Goal: Information Seeking & Learning: Learn about a topic

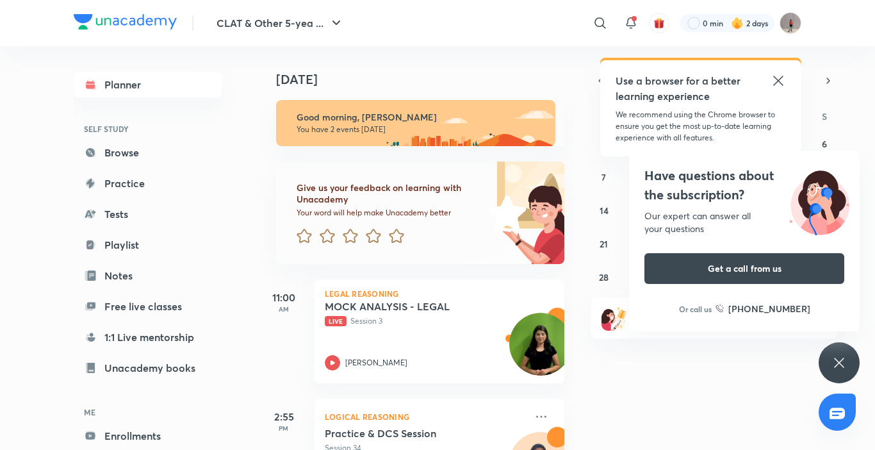
click at [843, 342] on div "Have questions about the subscription? Our expert can answer all your questions…" at bounding box center [839, 362] width 41 height 41
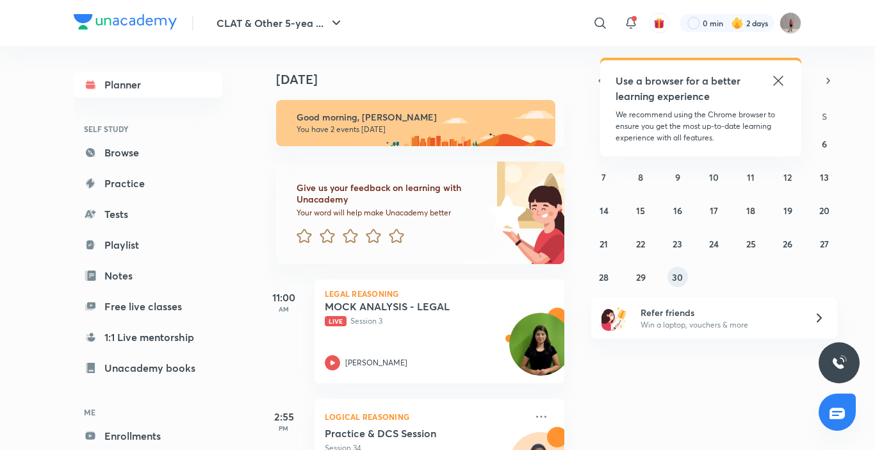
click at [668, 276] on button "30" at bounding box center [678, 277] width 21 height 21
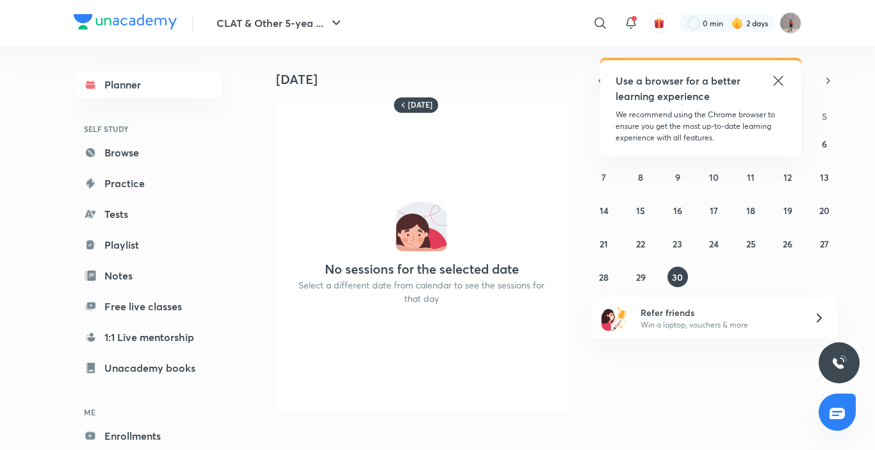
click at [782, 76] on icon at bounding box center [778, 80] width 15 height 15
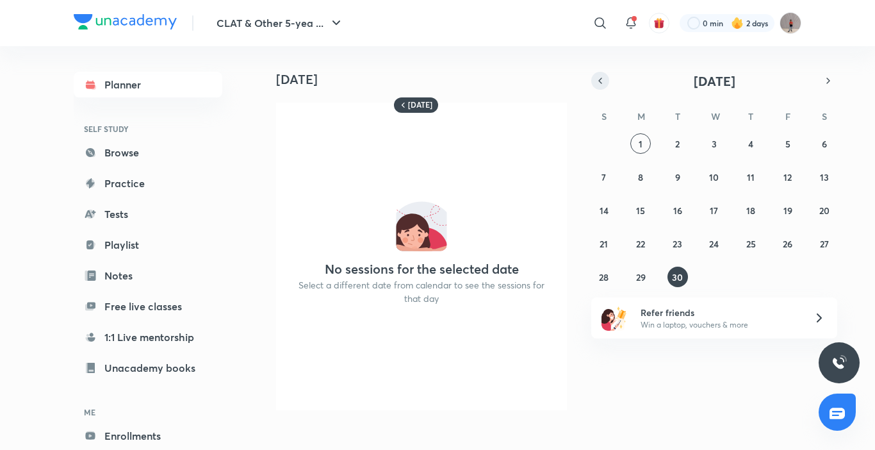
click at [604, 81] on icon "button" at bounding box center [600, 81] width 10 height 12
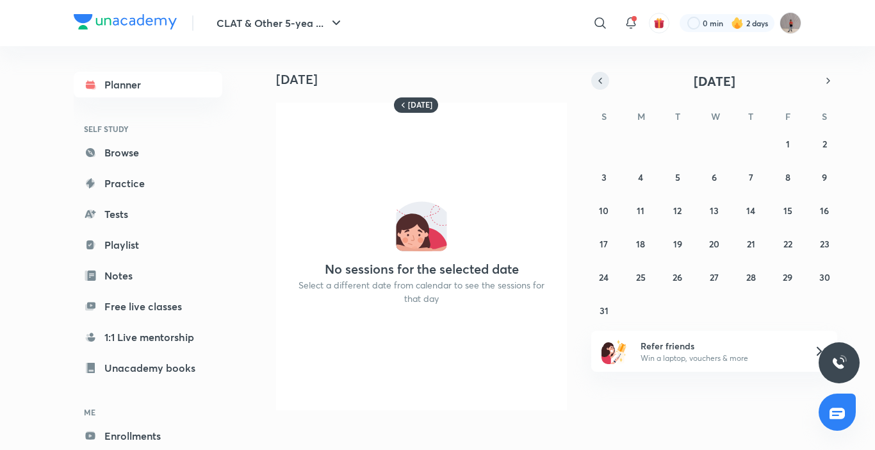
click at [604, 81] on icon "button" at bounding box center [600, 81] width 10 height 12
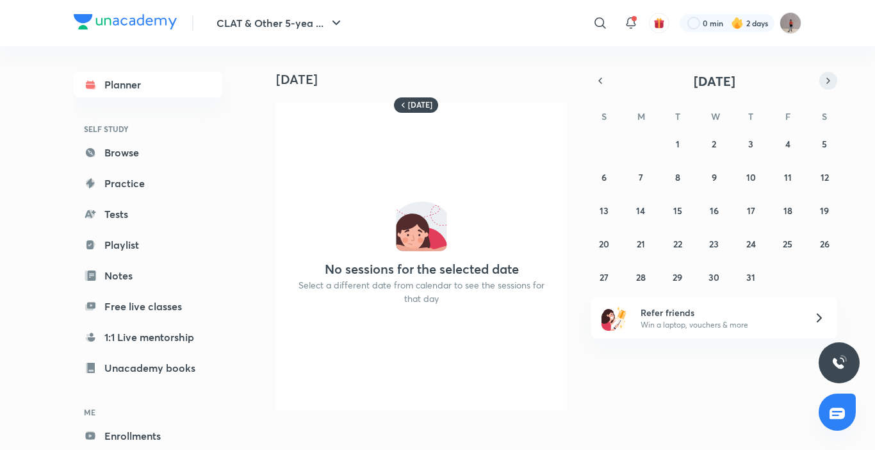
click at [831, 81] on icon "button" at bounding box center [829, 81] width 10 height 12
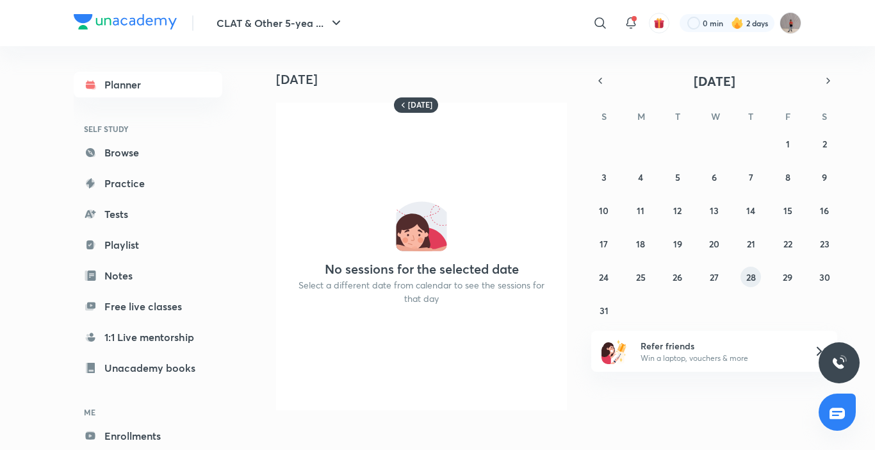
click at [750, 269] on button "28" at bounding box center [751, 277] width 21 height 21
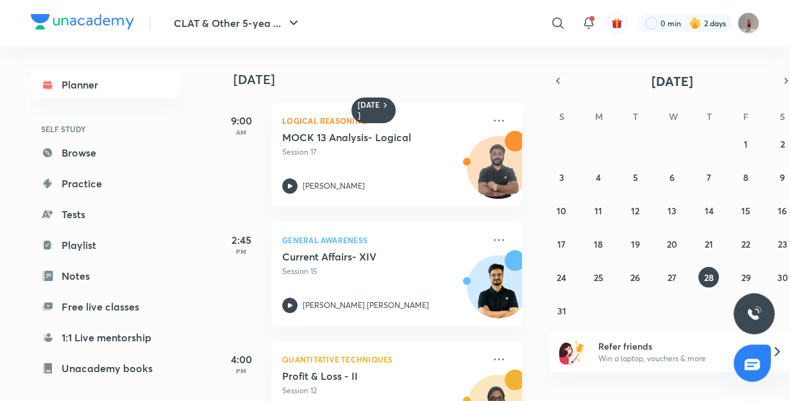
click at [733, 270] on div "27 28 29 30 31 1 2 3 4 5 6 7 8 9 10 11 12 13 14 15 16 17 18 19 20 21 22 23 24 2…" at bounding box center [672, 226] width 246 height 187
click at [736, 272] on button "29" at bounding box center [745, 277] width 21 height 21
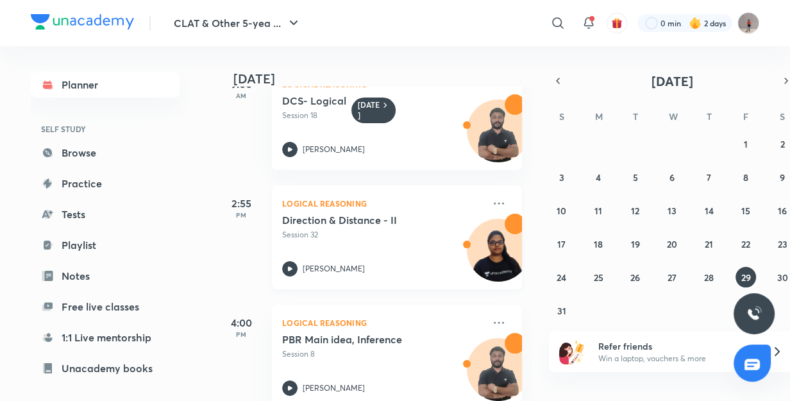
scroll to position [293, 0]
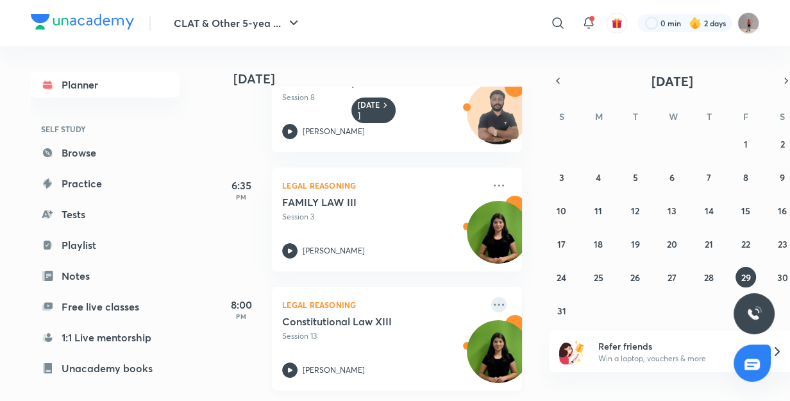
click at [493, 305] on icon at bounding box center [498, 304] width 15 height 15
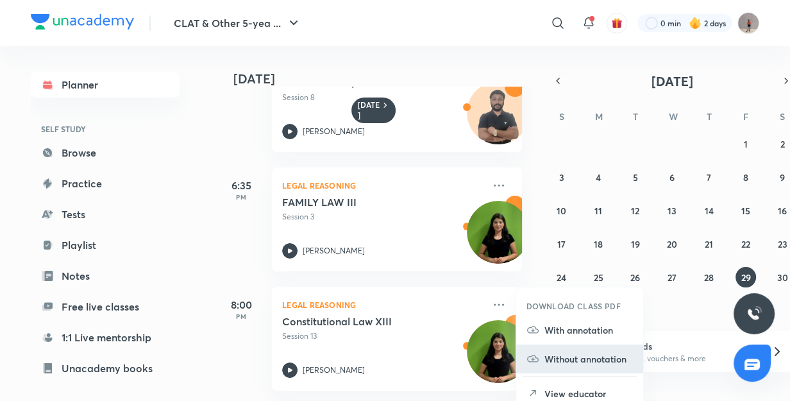
scroll to position [8, 0]
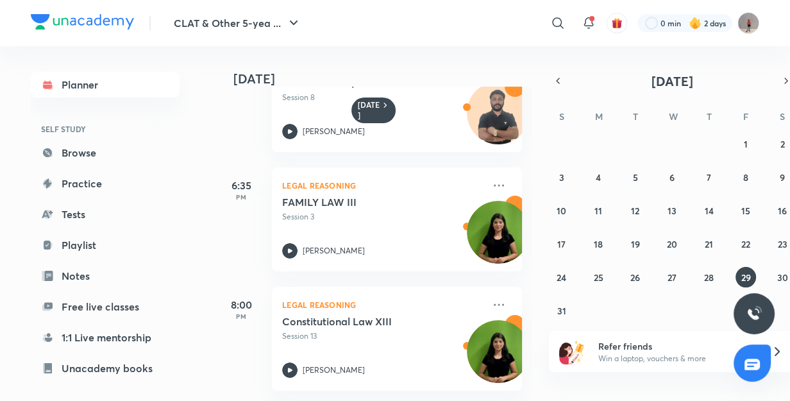
click at [540, 122] on div "29 August 9:00 AM Logical Reasoning DCS- Logical Session 18 Akash Richhariya 2:…" at bounding box center [501, 223] width 572 height 354
click at [491, 297] on icon at bounding box center [498, 304] width 15 height 15
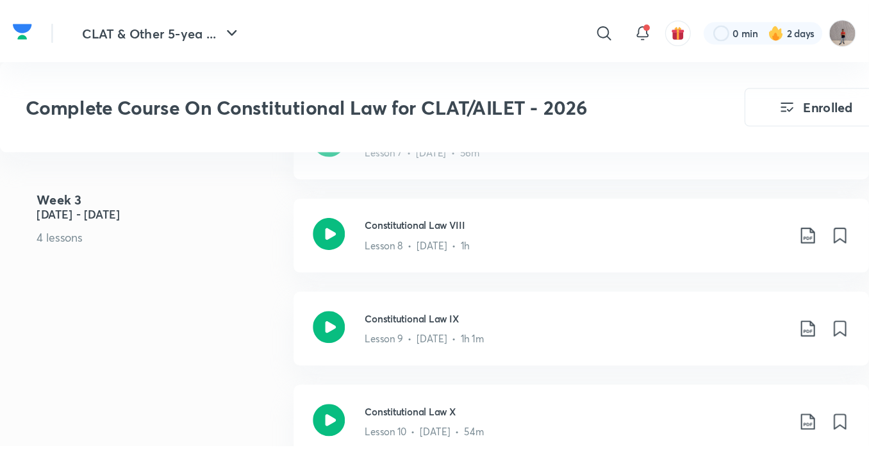
scroll to position [1372, 0]
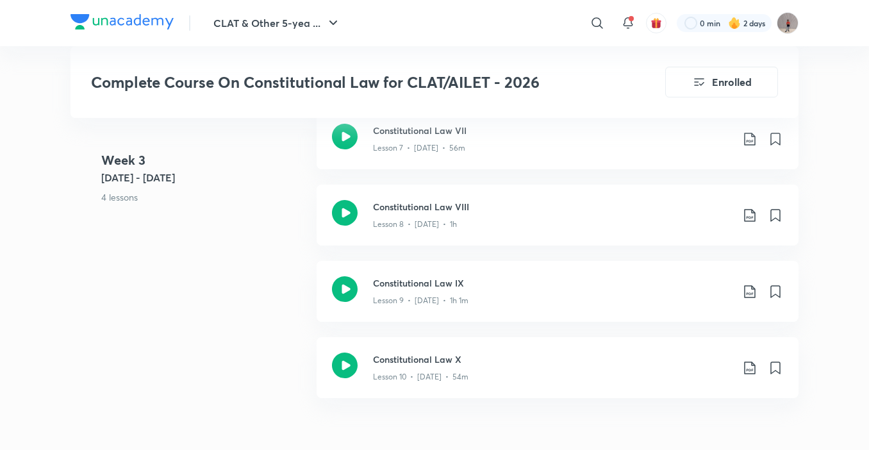
click at [256, 176] on h5 "[DATE] - [DATE]" at bounding box center [203, 177] width 205 height 15
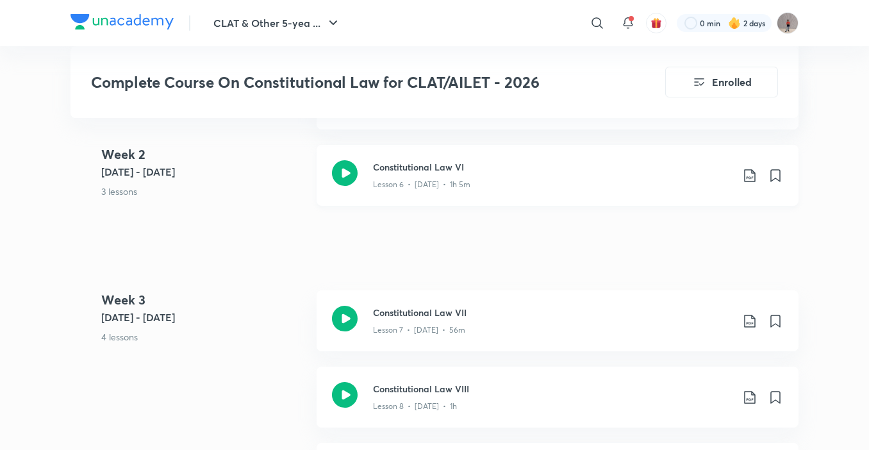
scroll to position [1238, 0]
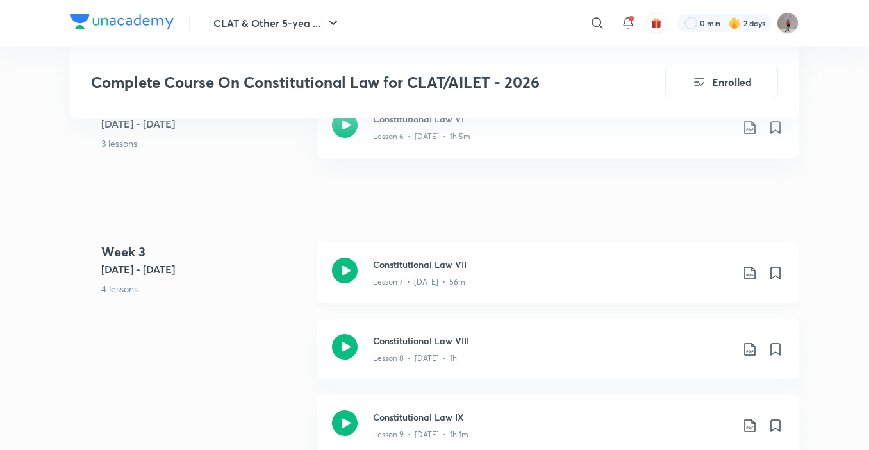
click at [348, 280] on icon at bounding box center [345, 271] width 26 height 26
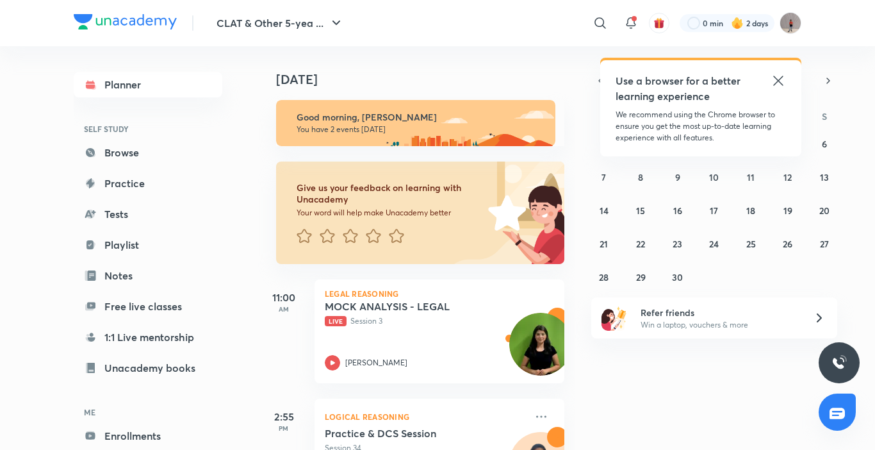
click at [662, 75] on icon at bounding box center [778, 80] width 15 height 15
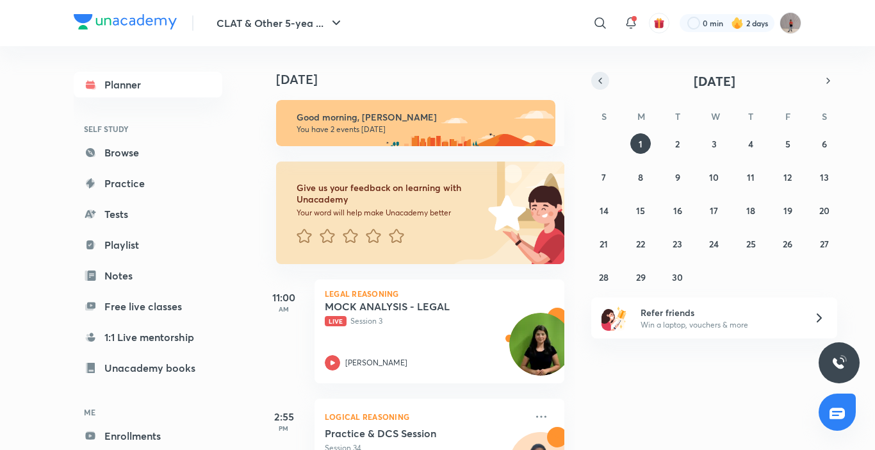
click at [604, 85] on icon "button" at bounding box center [600, 81] width 10 height 12
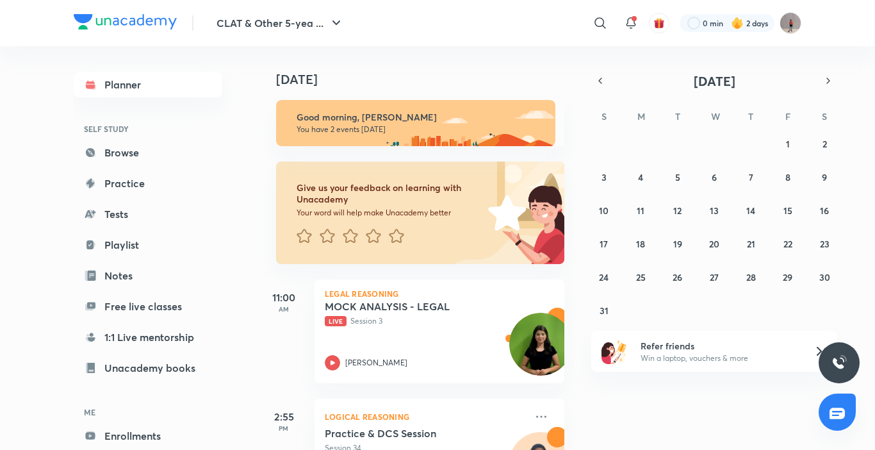
click at [662, 276] on div "27 28 29 30 31 1 2 3 4 5 6 7 8 9 10 11 12 13 14 15 16 17 18 19 20 21 22 23 24 2…" at bounding box center [715, 226] width 246 height 187
click at [662, 278] on button "29" at bounding box center [788, 277] width 21 height 21
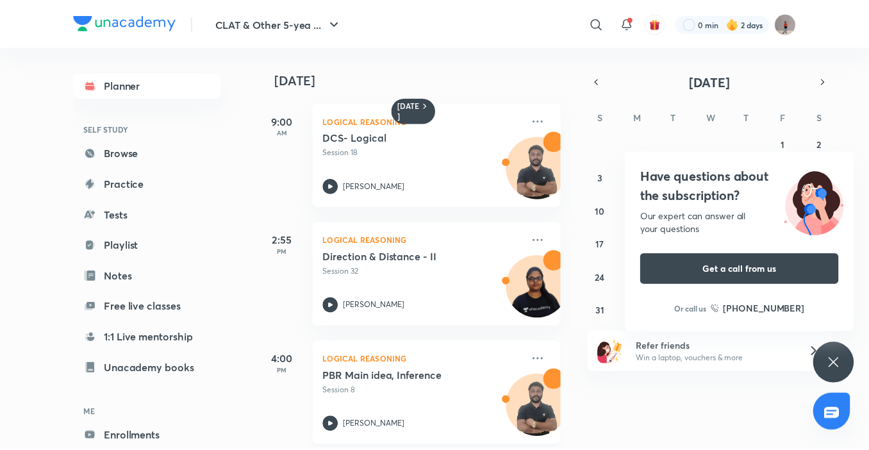
scroll to position [253, 0]
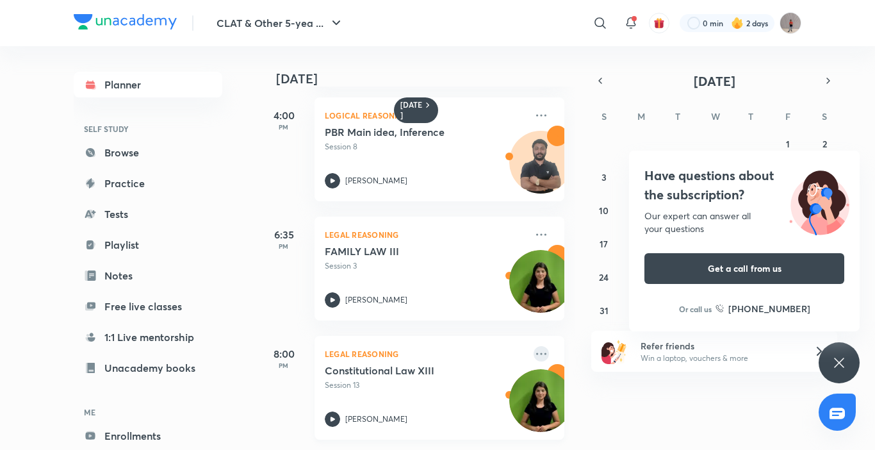
click at [534, 346] on icon at bounding box center [541, 353] width 15 height 15
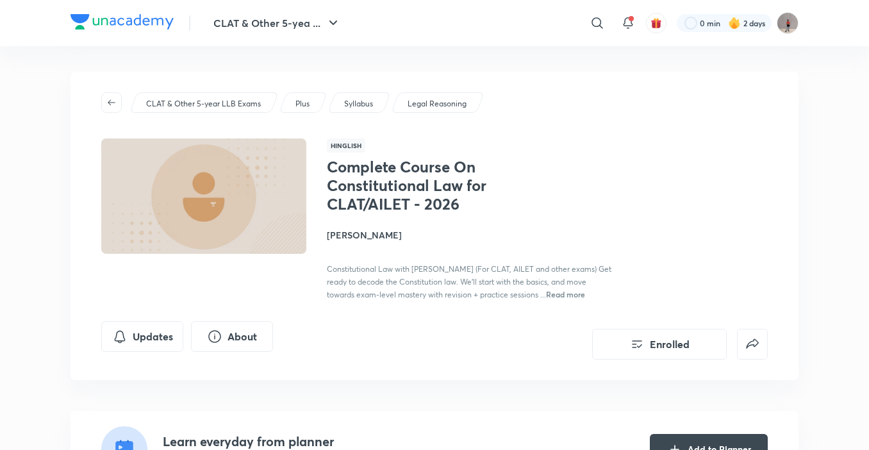
click at [532, 334] on div "Updates About Enrolled" at bounding box center [434, 340] width 667 height 38
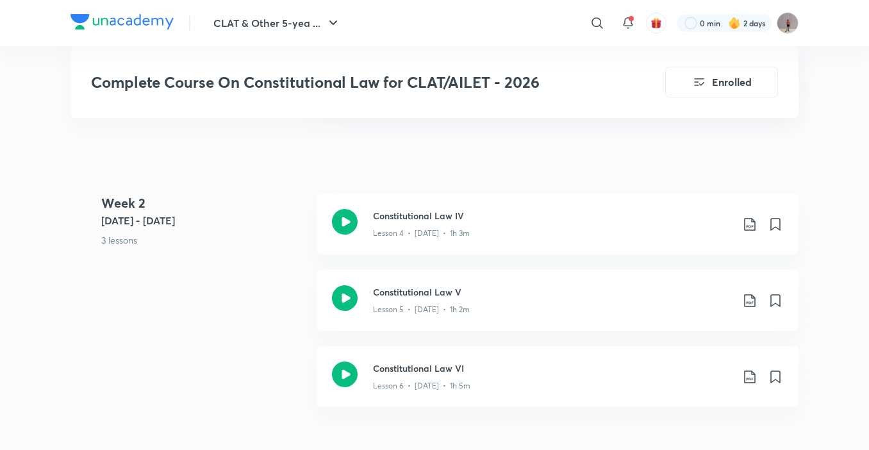
scroll to position [1154, 0]
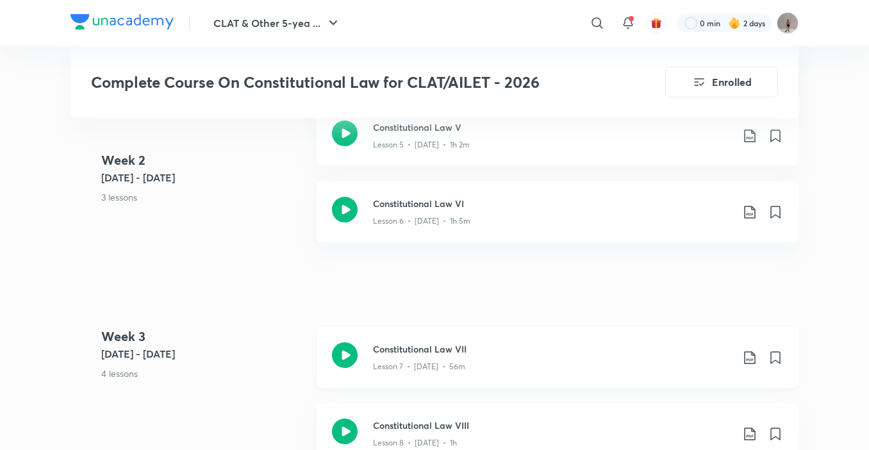
click at [351, 363] on icon at bounding box center [345, 355] width 26 height 26
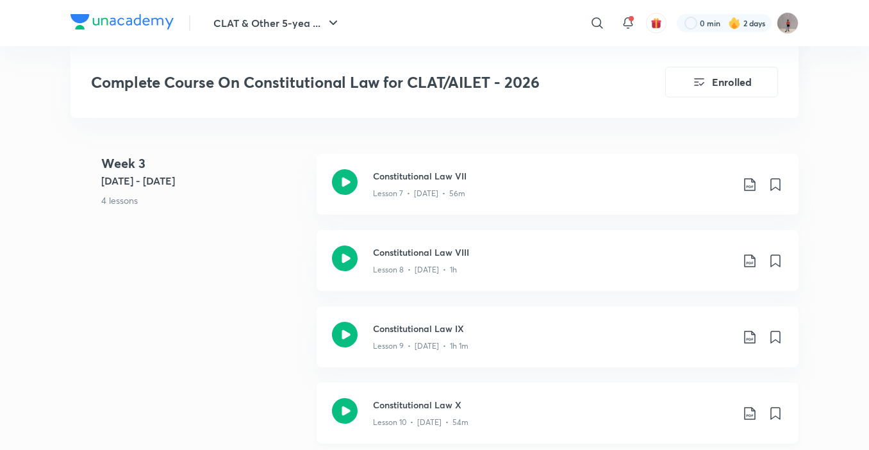
scroll to position [1282, 0]
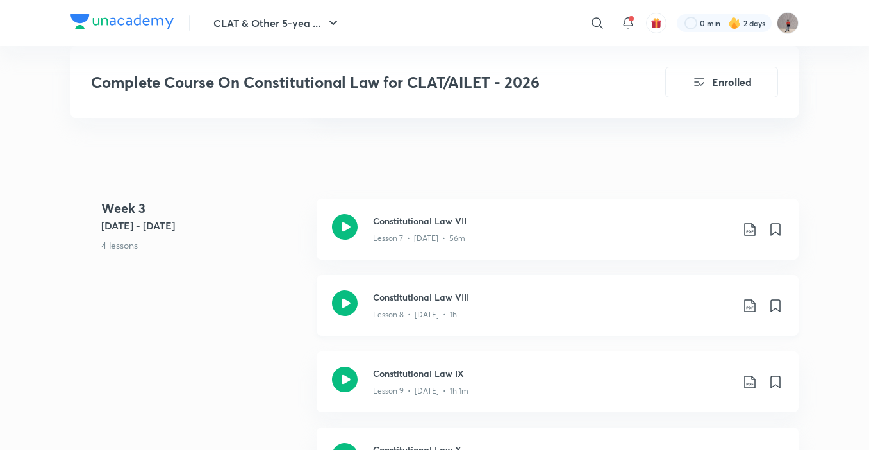
click at [341, 295] on icon at bounding box center [345, 303] width 26 height 26
click at [354, 295] on icon at bounding box center [345, 303] width 26 height 26
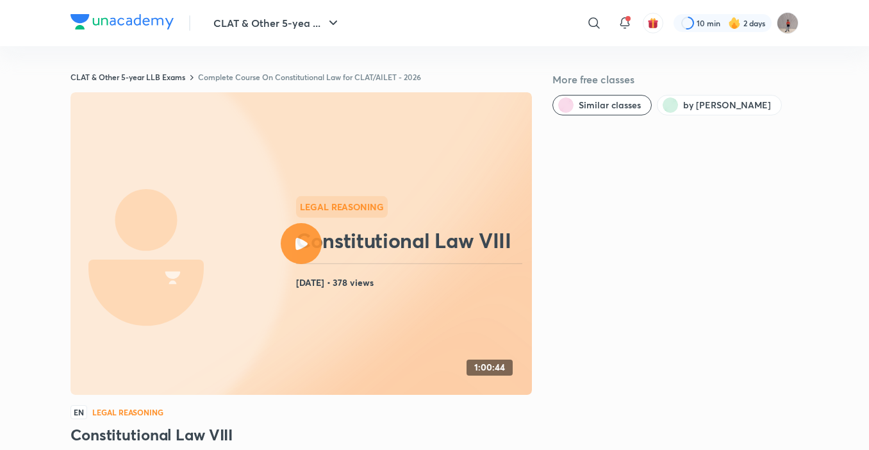
click at [308, 236] on div at bounding box center [301, 243] width 41 height 41
click at [141, 28] on img at bounding box center [121, 21] width 103 height 15
